Goal: Task Accomplishment & Management: Use online tool/utility

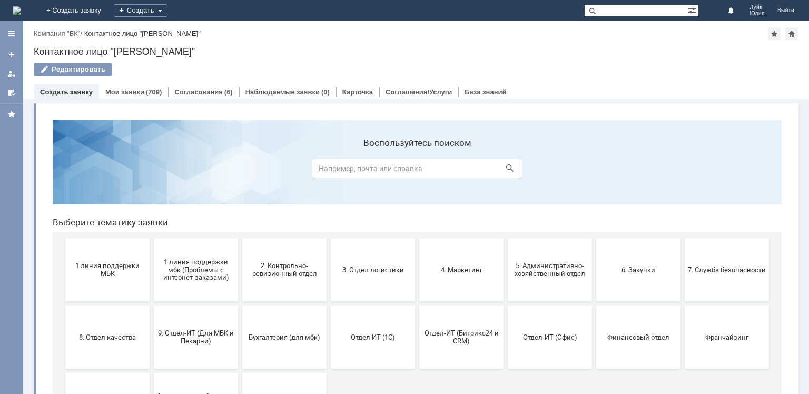
click at [131, 88] on link "Мои заявки" at bounding box center [124, 92] width 39 height 8
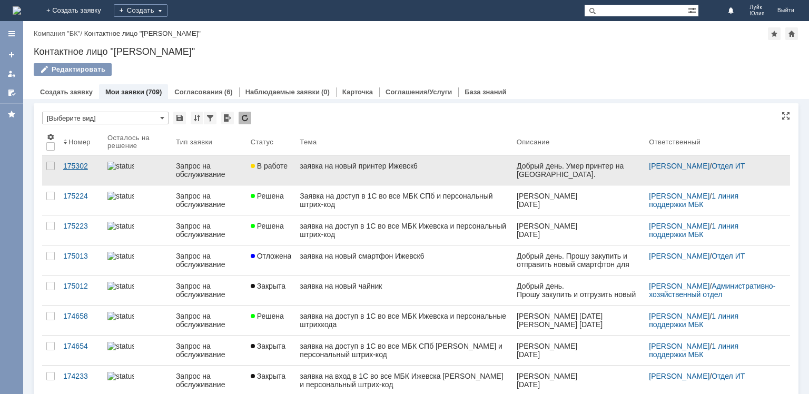
click at [77, 165] on div "175302" at bounding box center [81, 166] width 36 height 8
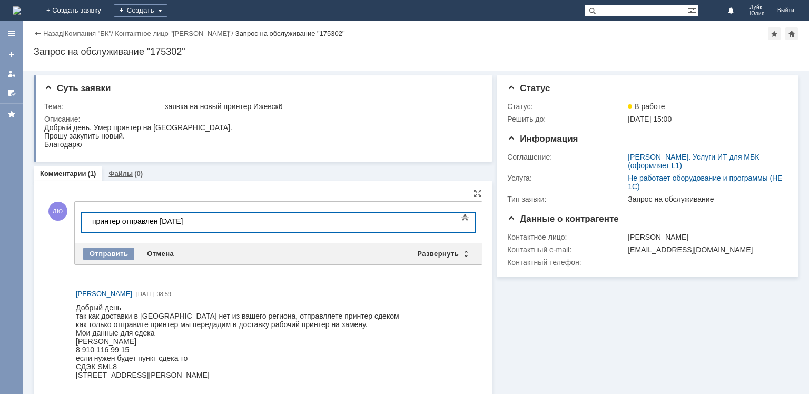
click at [114, 173] on link "Файлы" at bounding box center [120, 174] width 24 height 8
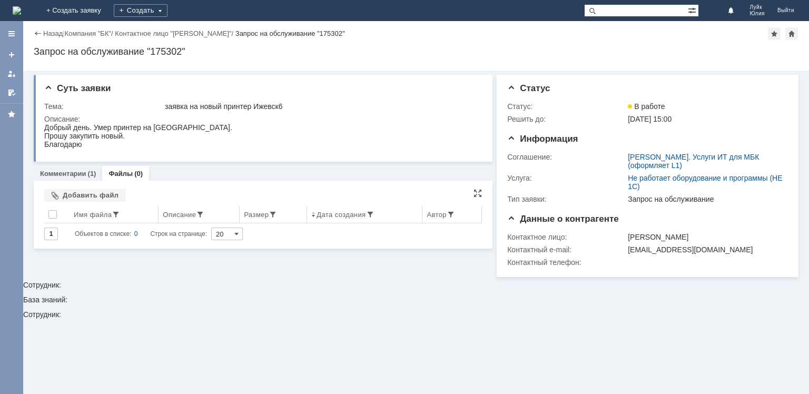
click at [97, 215] on div "Имя файла" at bounding box center [93, 215] width 38 height 8
click at [46, 213] on th at bounding box center [52, 214] width 17 height 17
click at [51, 214] on div at bounding box center [52, 214] width 8 height 8
click at [69, 192] on div "Добавить файл" at bounding box center [84, 195] width 81 height 13
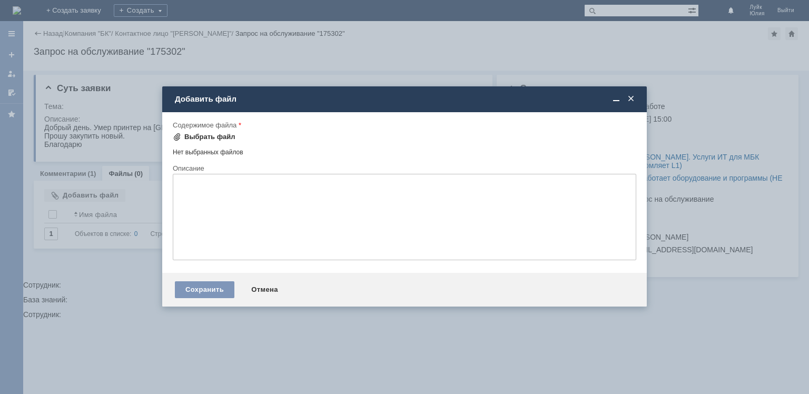
click at [210, 132] on div "Выбрать файл" at bounding box center [204, 137] width 63 height 13
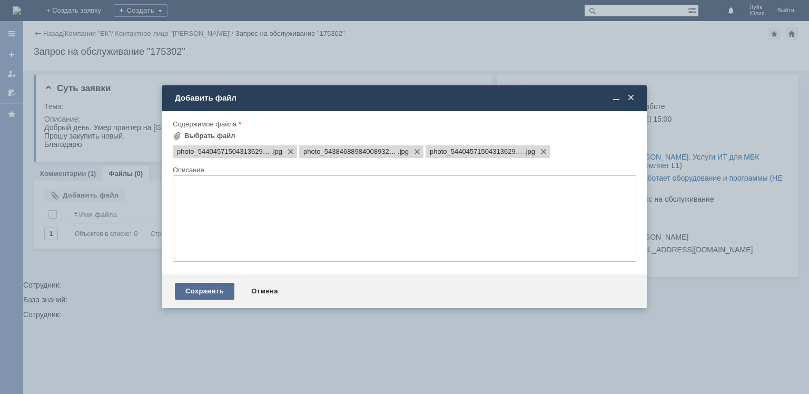
click at [208, 294] on div "Сохранить" at bounding box center [204, 291] width 59 height 17
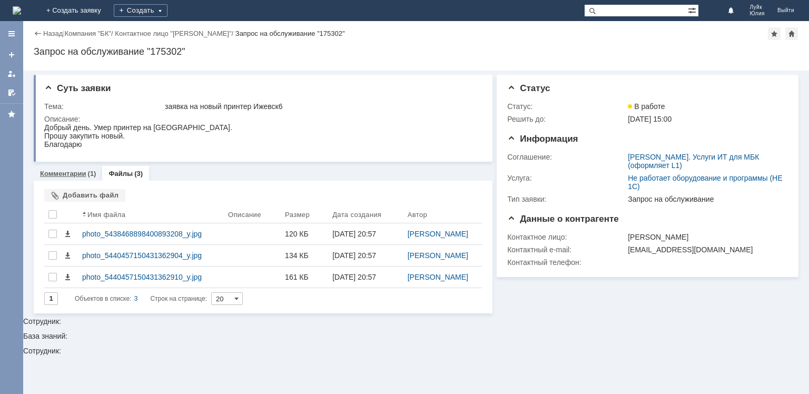
click at [59, 172] on link "Комментарии" at bounding box center [63, 174] width 46 height 8
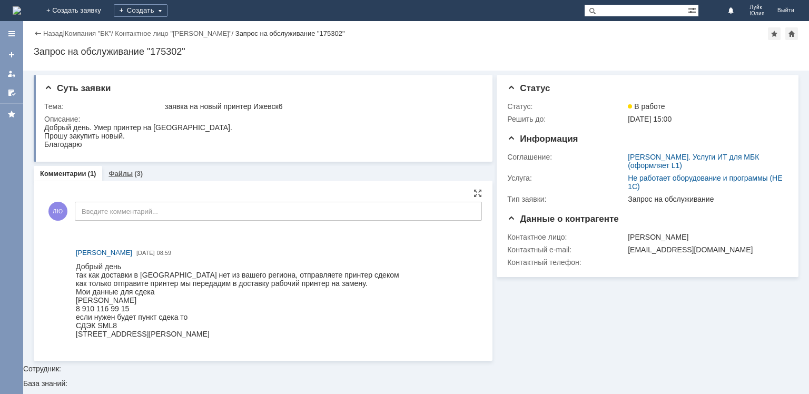
click at [125, 173] on link "Файлы" at bounding box center [120, 174] width 24 height 8
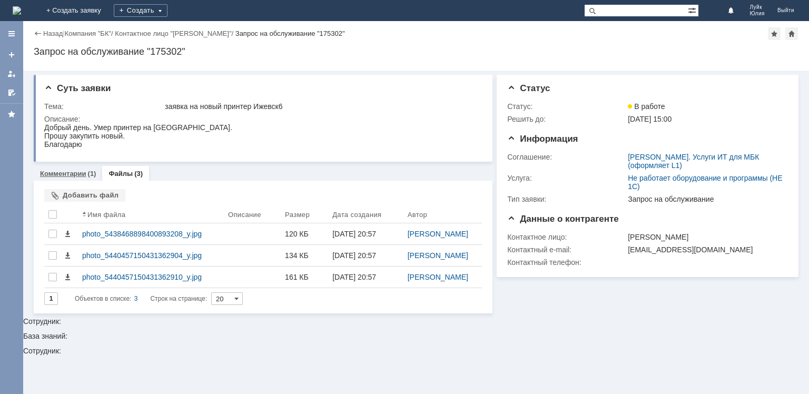
click at [72, 176] on link "Комментарии" at bounding box center [63, 174] width 46 height 8
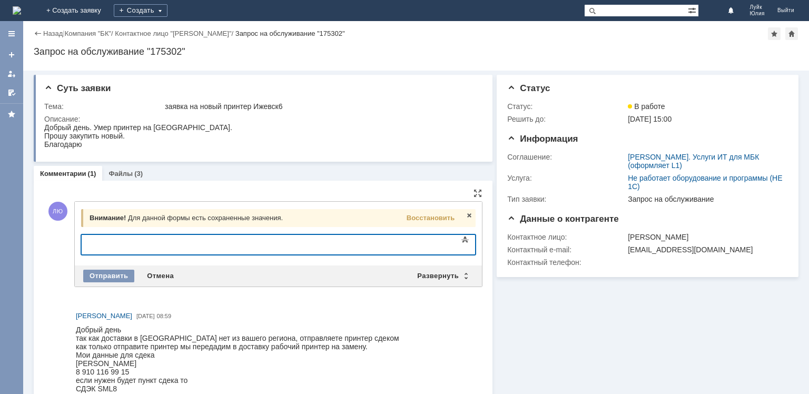
click at [123, 245] on div at bounding box center [167, 243] width 150 height 8
click at [425, 217] on span "Восстановить" at bounding box center [430, 218] width 48 height 8
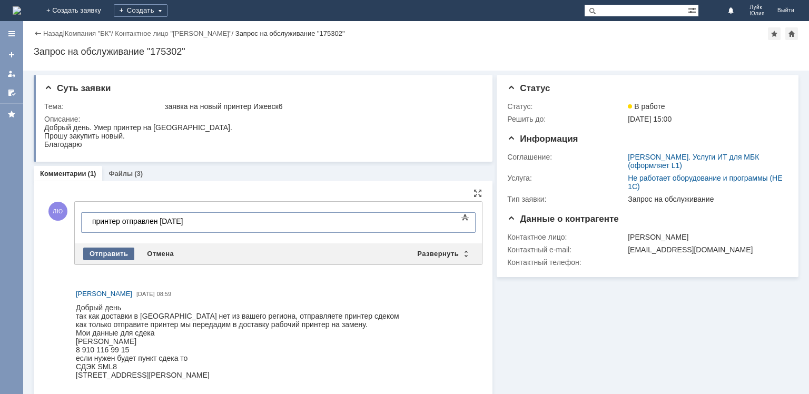
click at [115, 253] on div "Отправить" at bounding box center [108, 253] width 51 height 13
